Goal: Check status: Check status

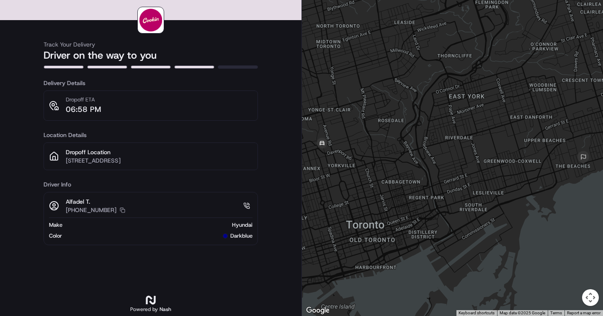
drag, startPoint x: 344, startPoint y: 146, endPoint x: 391, endPoint y: 143, distance: 46.6
click at [391, 143] on div at bounding box center [452, 158] width 301 height 316
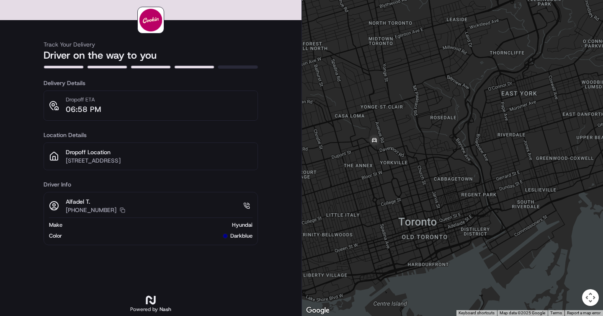
drag, startPoint x: 385, startPoint y: 145, endPoint x: 395, endPoint y: 145, distance: 10.9
click at [395, 145] on div at bounding box center [452, 158] width 301 height 316
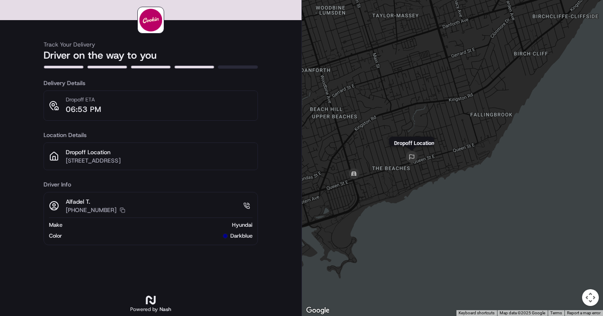
click at [411, 154] on img at bounding box center [411, 157] width 13 height 13
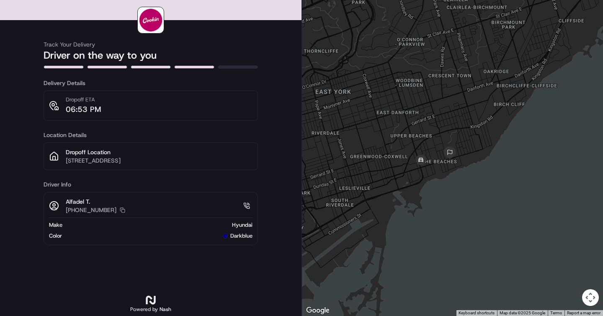
drag, startPoint x: 421, startPoint y: 192, endPoint x: 448, endPoint y: 193, distance: 27.7
click at [448, 193] on div at bounding box center [452, 158] width 301 height 316
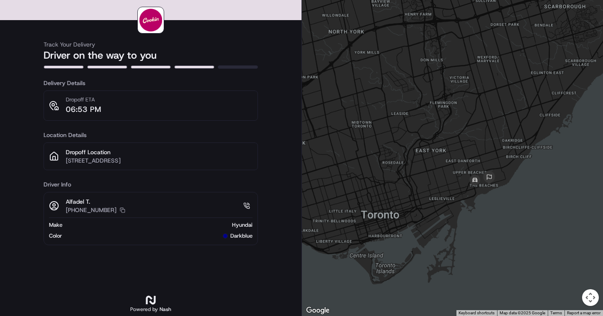
drag, startPoint x: 452, startPoint y: 188, endPoint x: 494, endPoint y: 196, distance: 42.7
click at [494, 196] on div at bounding box center [452, 158] width 301 height 316
